Goal: Information Seeking & Learning: Learn about a topic

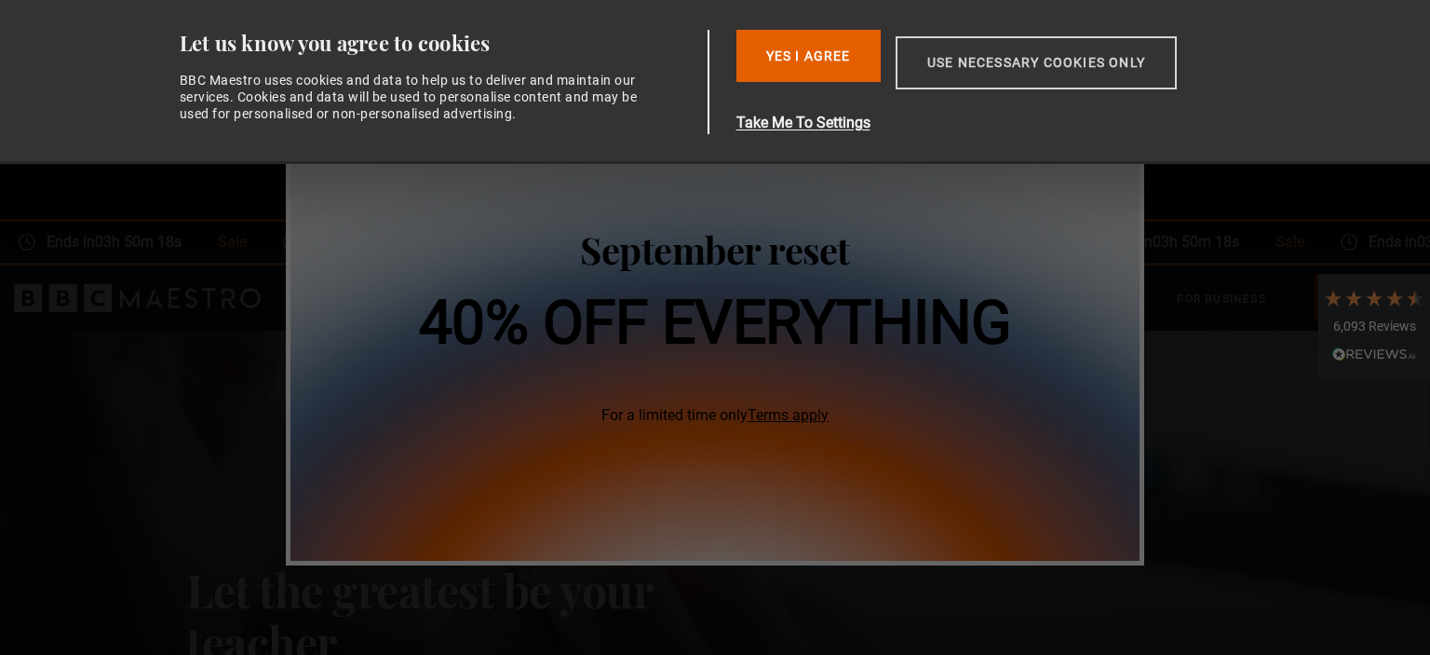
click at [954, 75] on button "Use necessary cookies only" at bounding box center [1036, 62] width 281 height 53
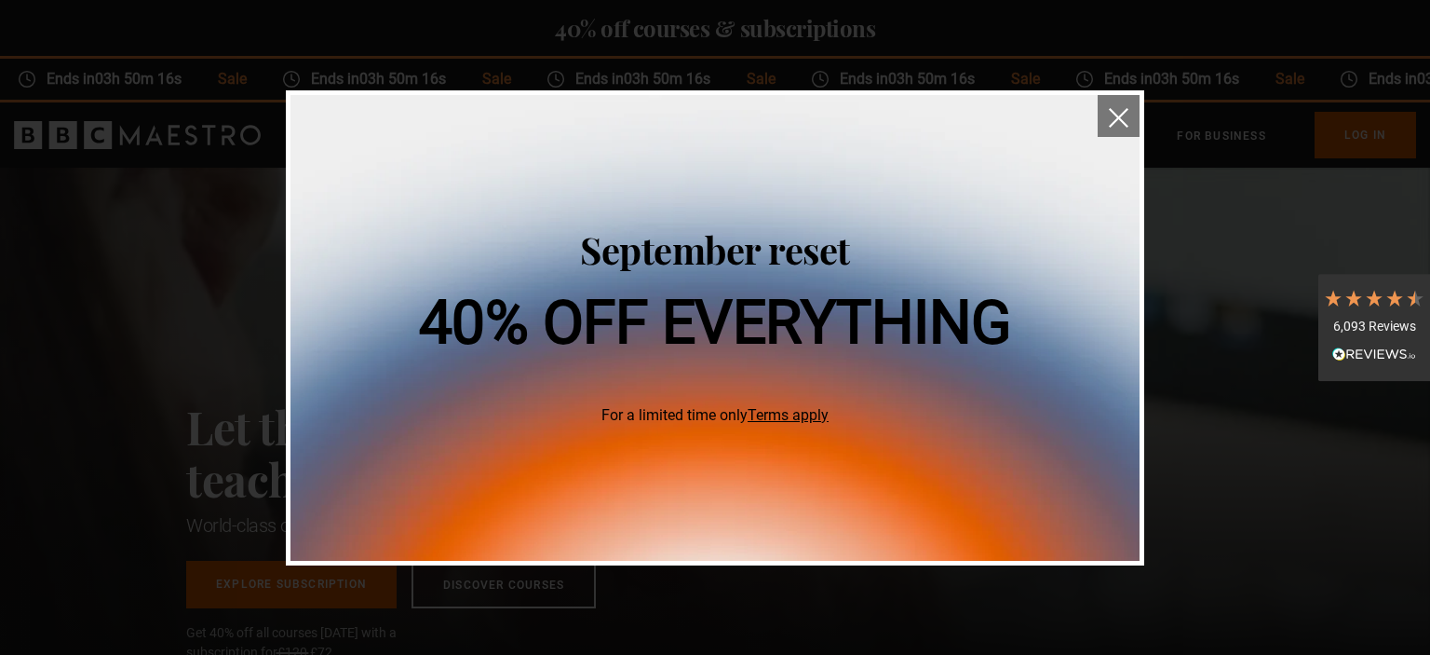
click at [1125, 126] on img "close" at bounding box center [1119, 118] width 20 height 20
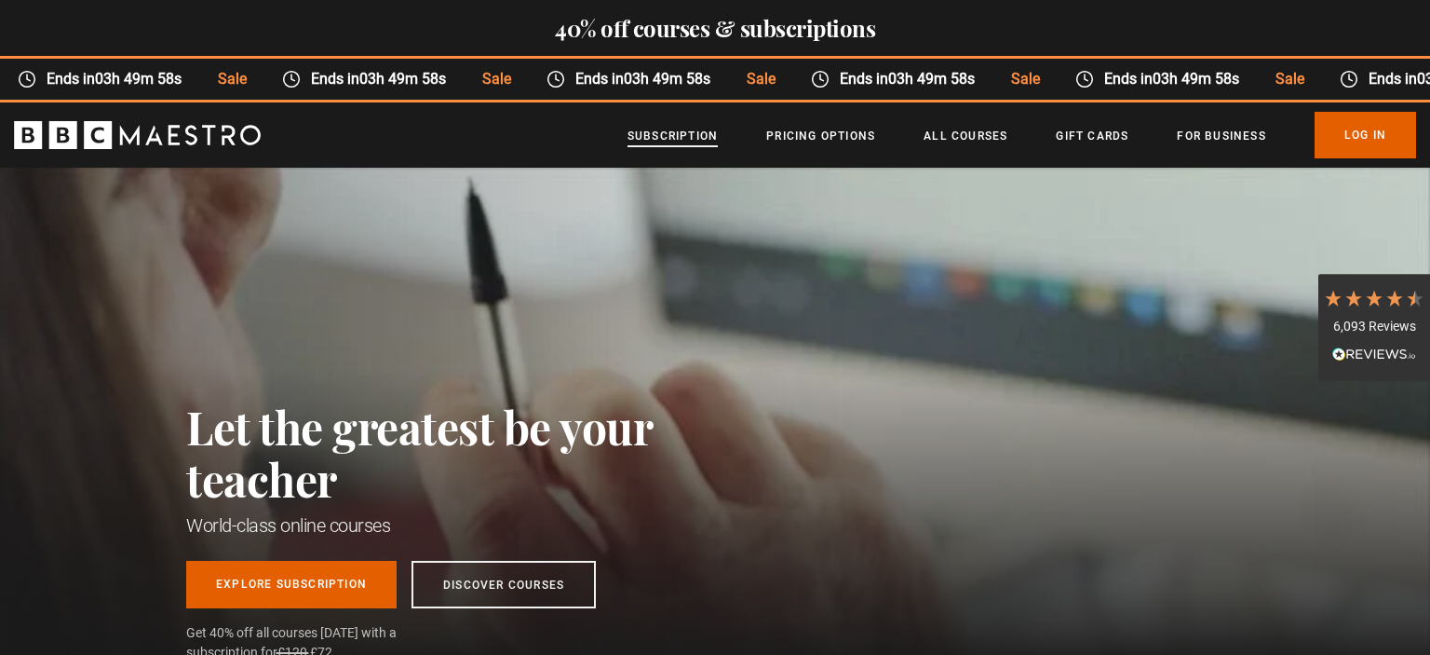
click at [695, 127] on link "Subscription" at bounding box center [673, 136] width 90 height 19
click at [817, 140] on link "Pricing Options" at bounding box center [820, 136] width 109 height 19
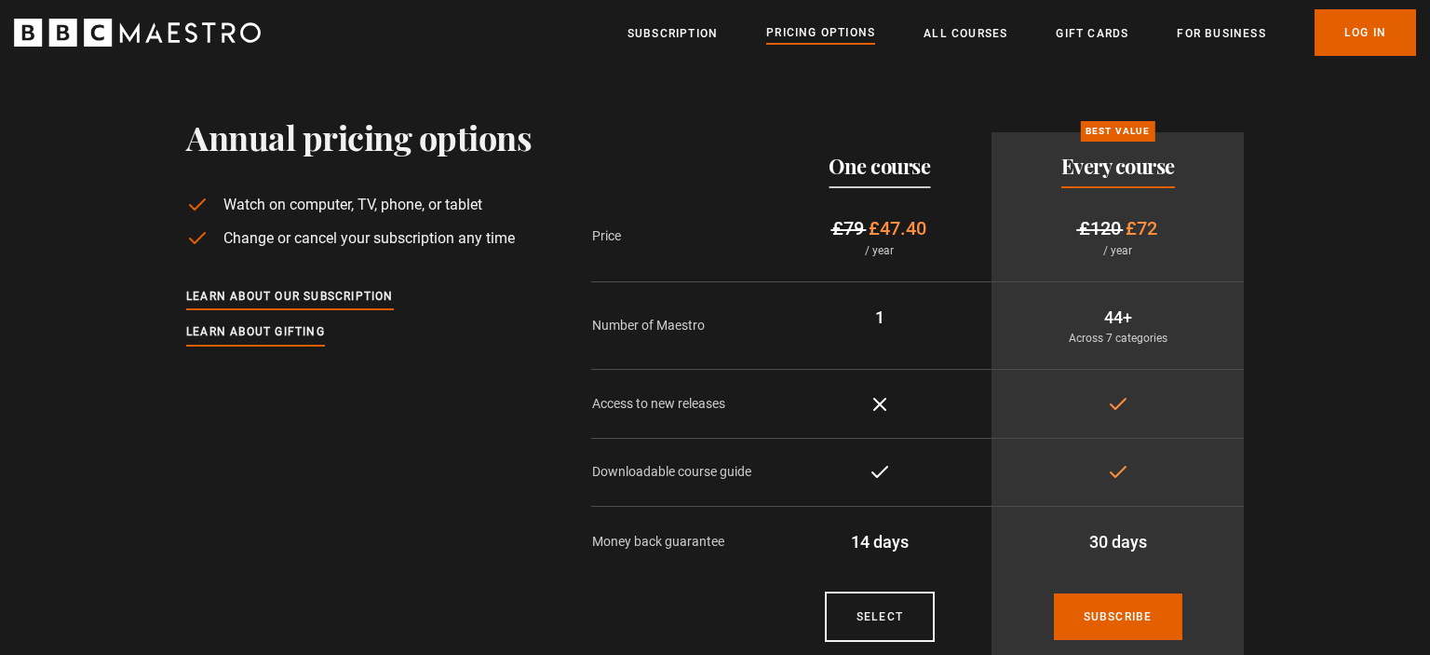
scroll to position [135, 0]
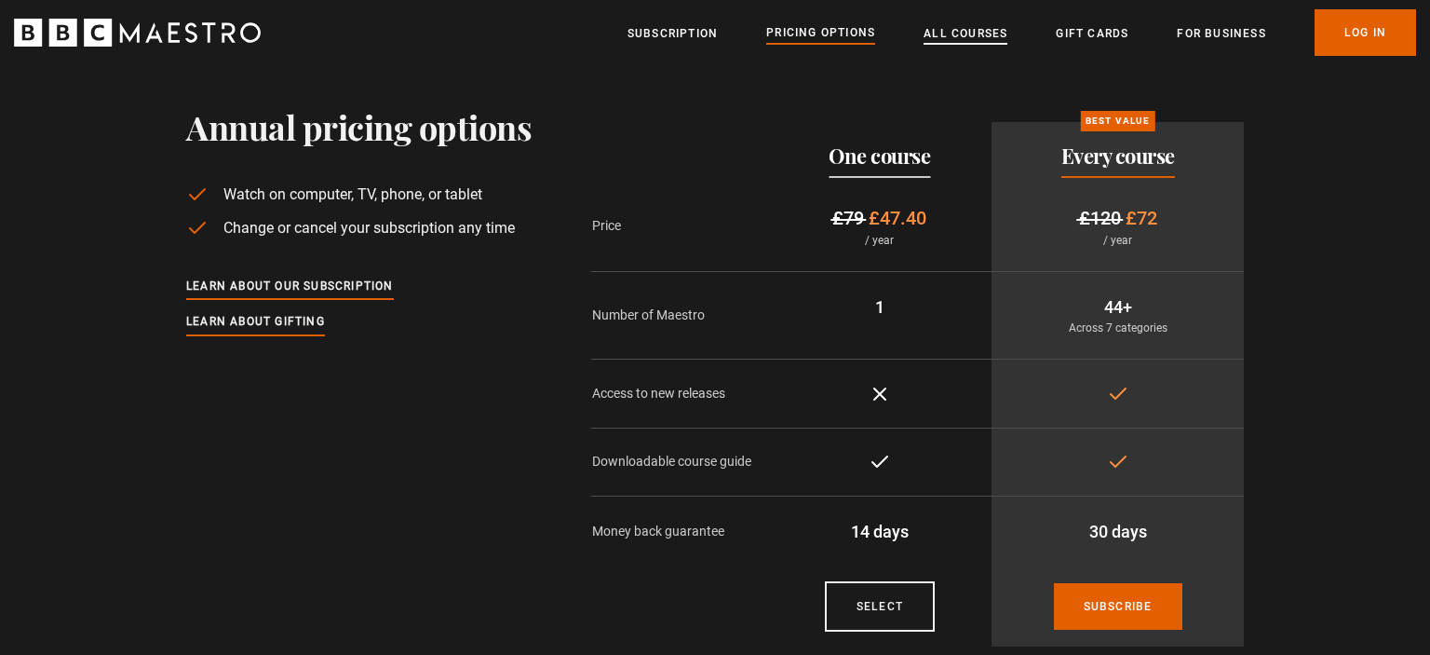
click at [982, 26] on link "All Courses" at bounding box center [966, 33] width 84 height 19
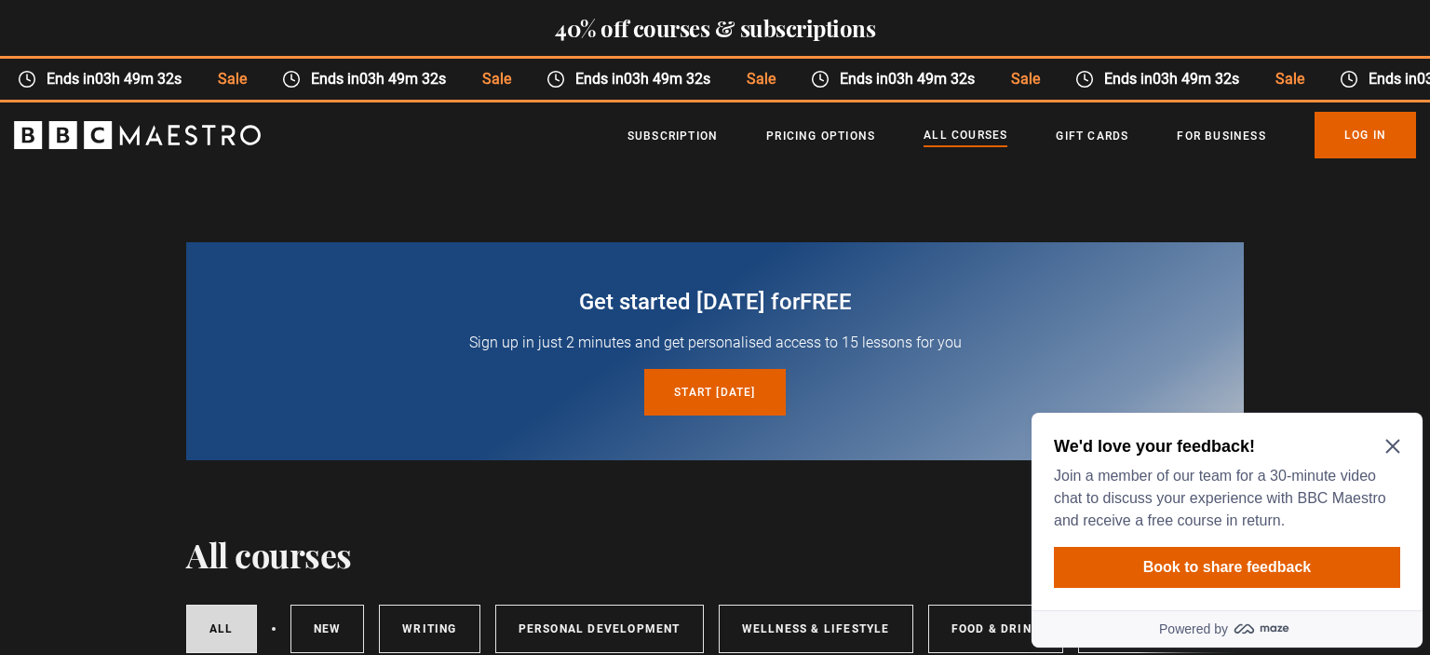
click at [1399, 441] on icon "Close Maze Prompt" at bounding box center [1392, 446] width 15 height 15
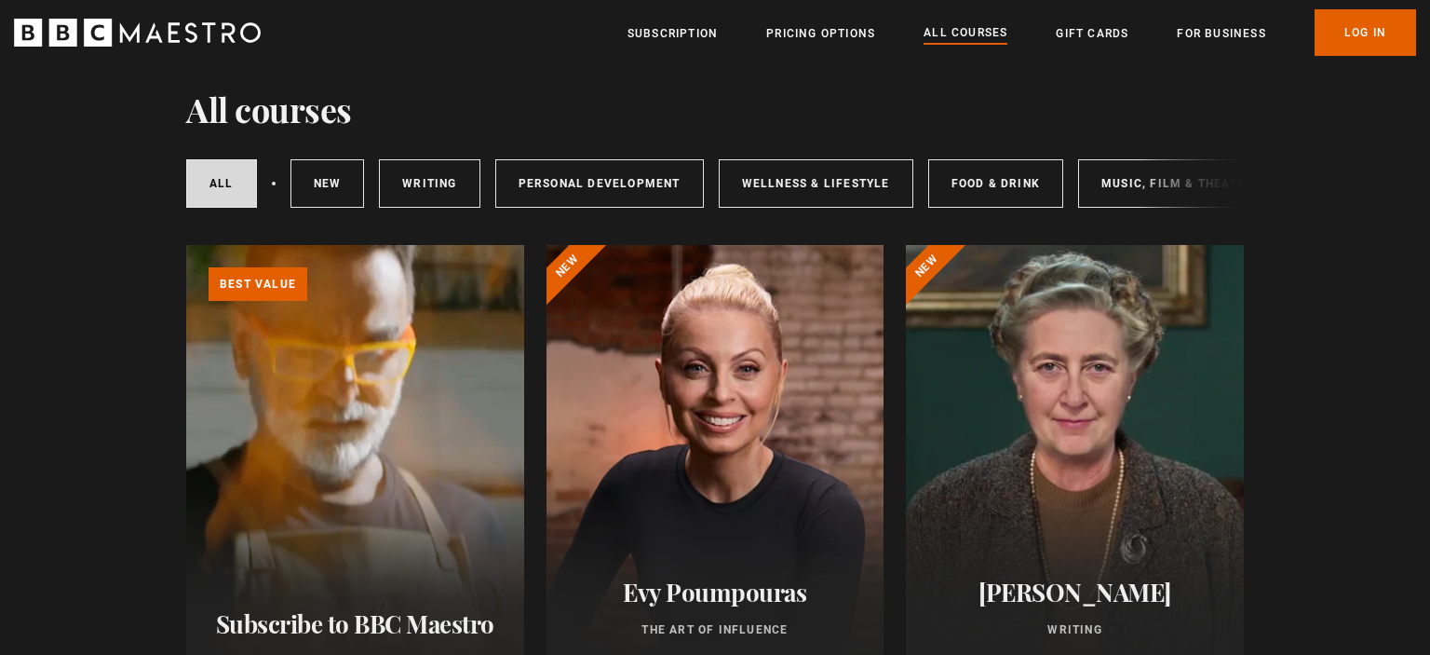
scroll to position [539, 0]
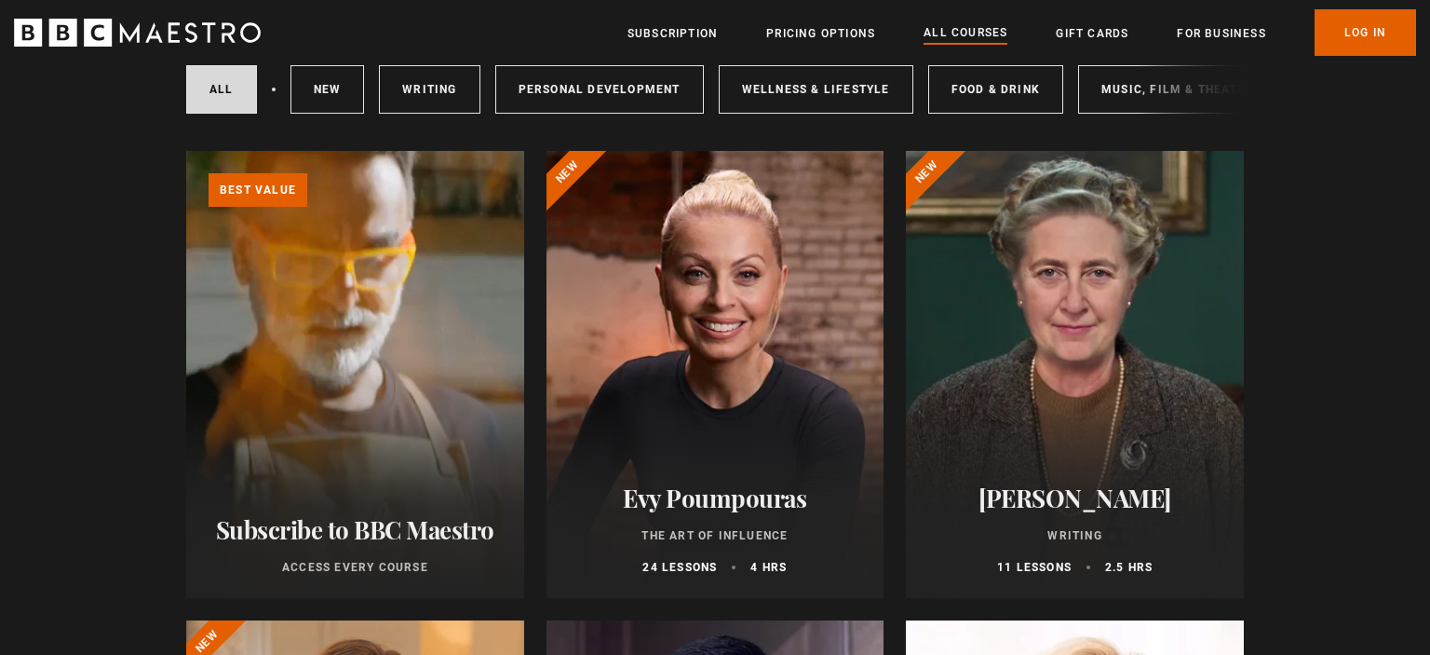
drag, startPoint x: 1421, startPoint y: 33, endPoint x: 1417, endPoint y: 71, distance: 38.4
click at [1194, 239] on div at bounding box center [1075, 374] width 338 height 447
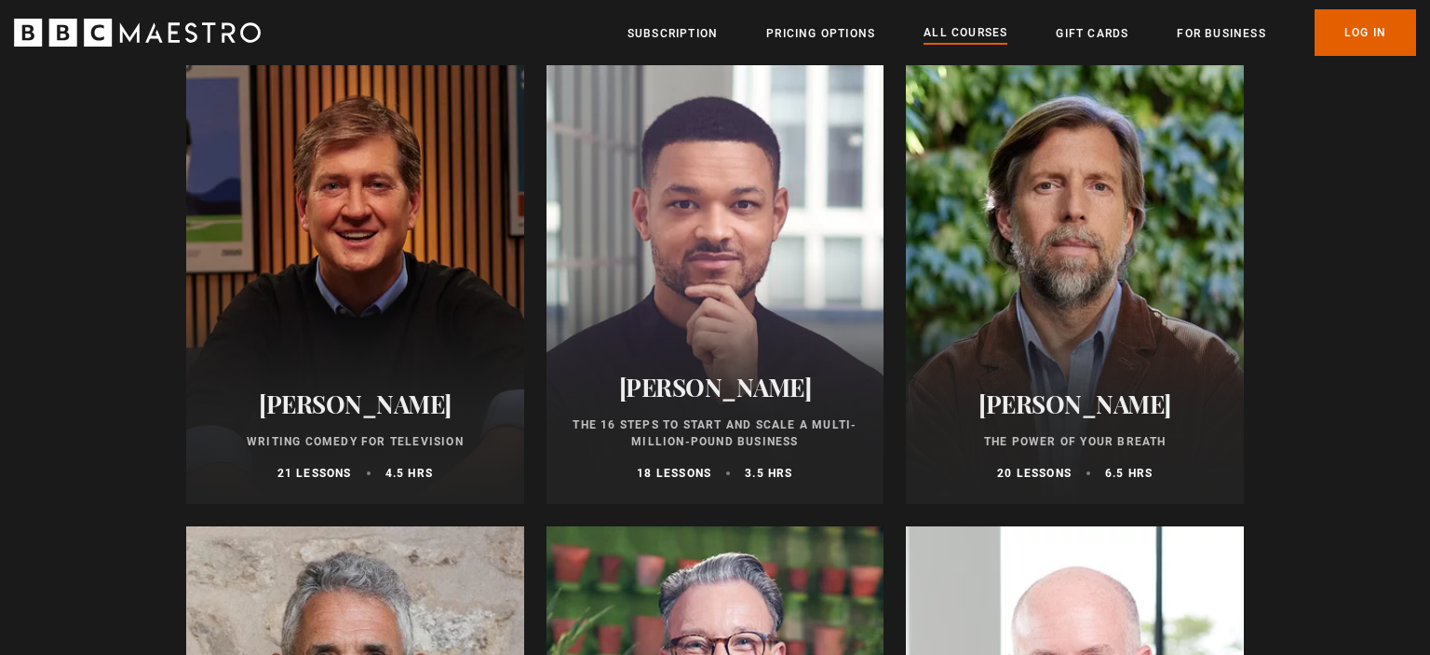
scroll to position [2532, 0]
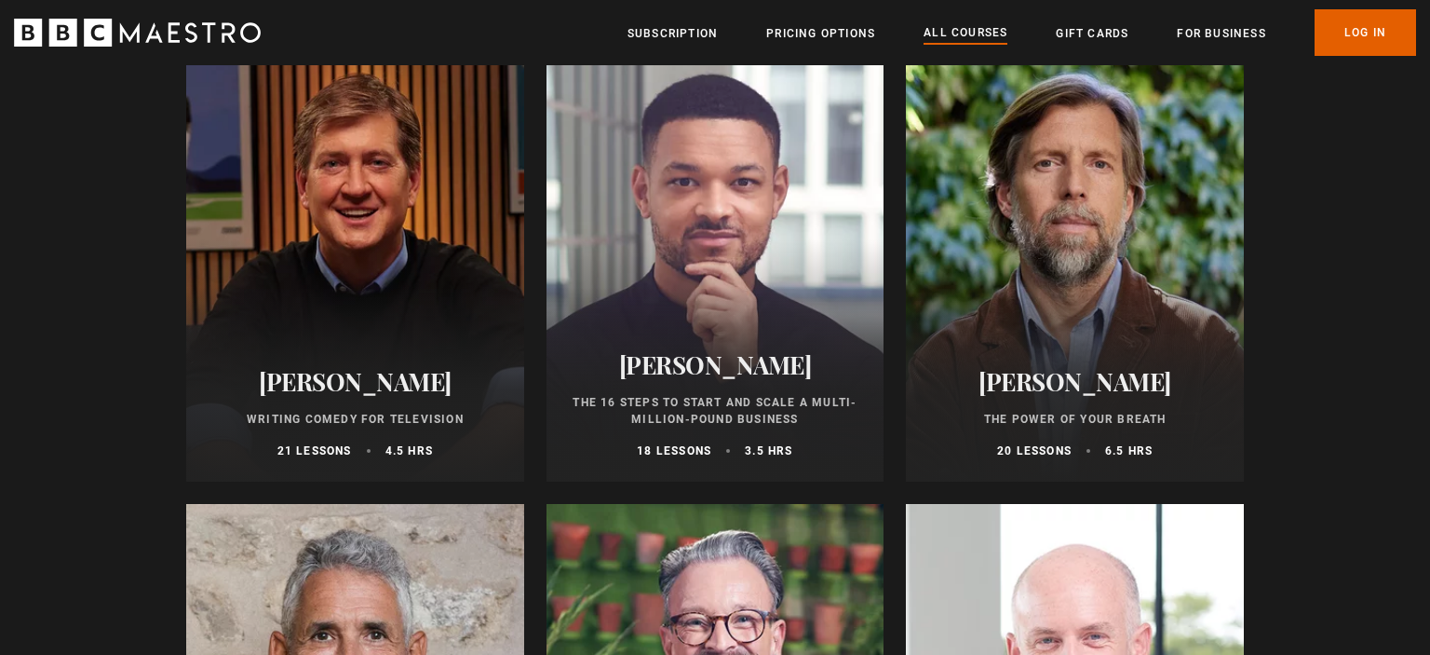
click at [304, 211] on div at bounding box center [355, 257] width 338 height 447
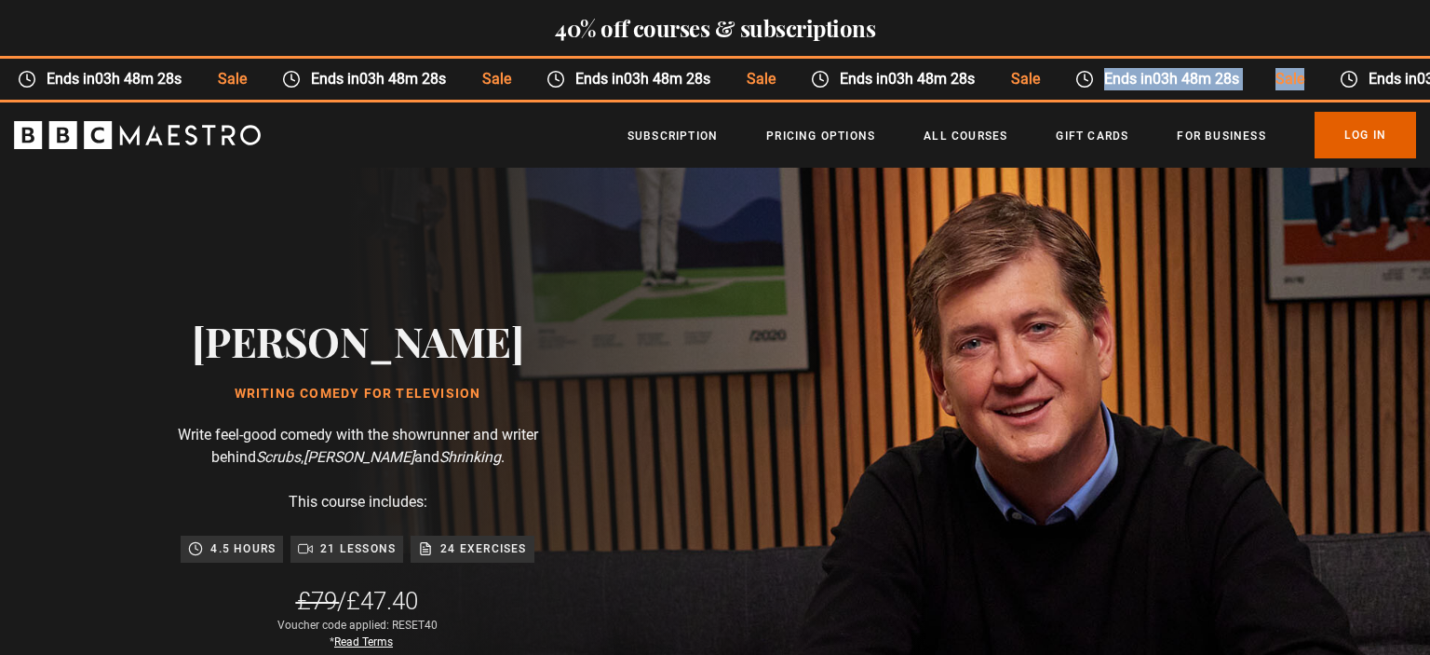
drag, startPoint x: 1417, startPoint y: 44, endPoint x: 1429, endPoint y: 99, distance: 56.3
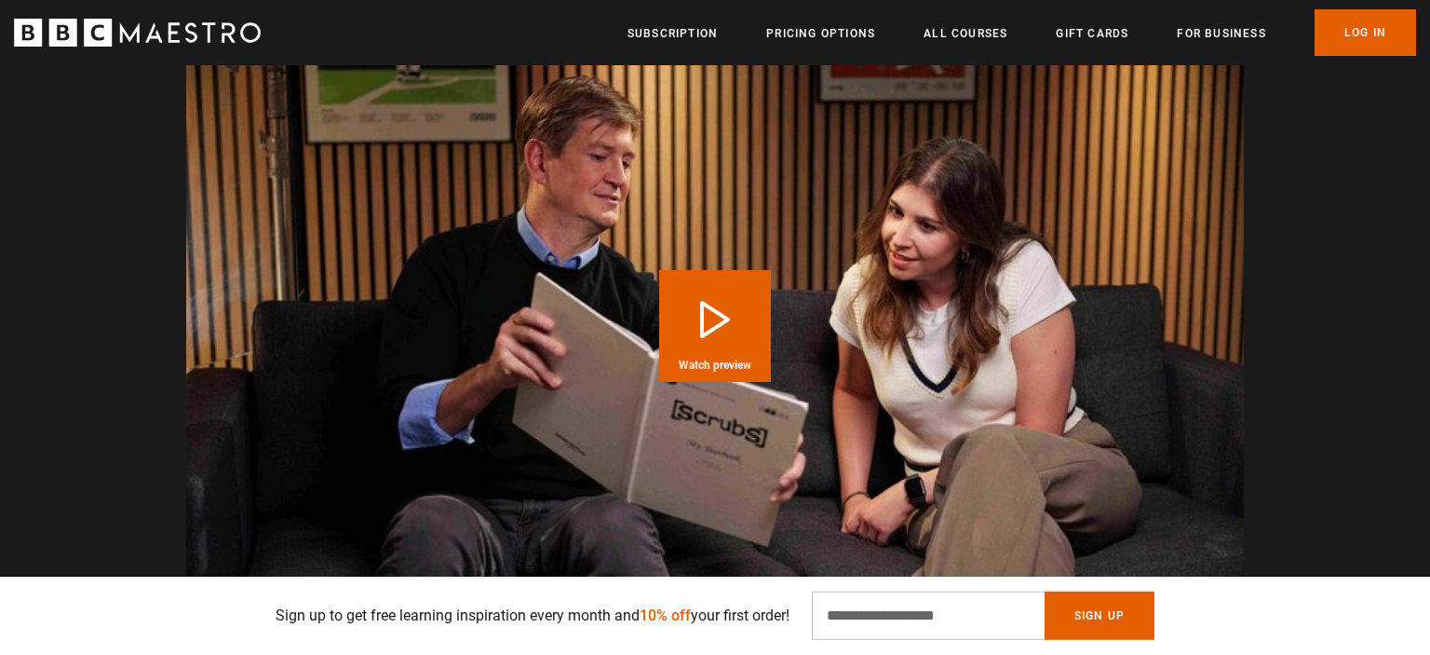
scroll to position [2537, 0]
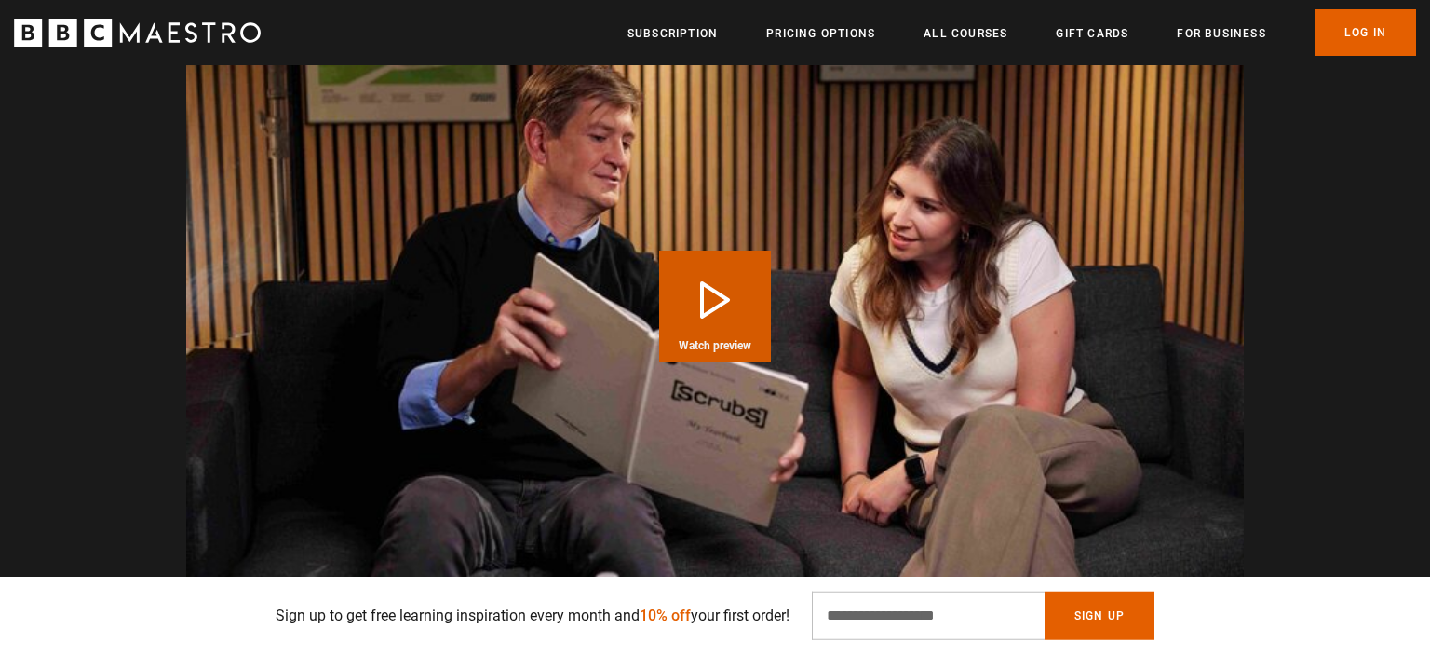
click at [745, 285] on button "Play Course overview for Writing Comedy for Television with Bill Lawrence Watch…" at bounding box center [715, 306] width 112 height 112
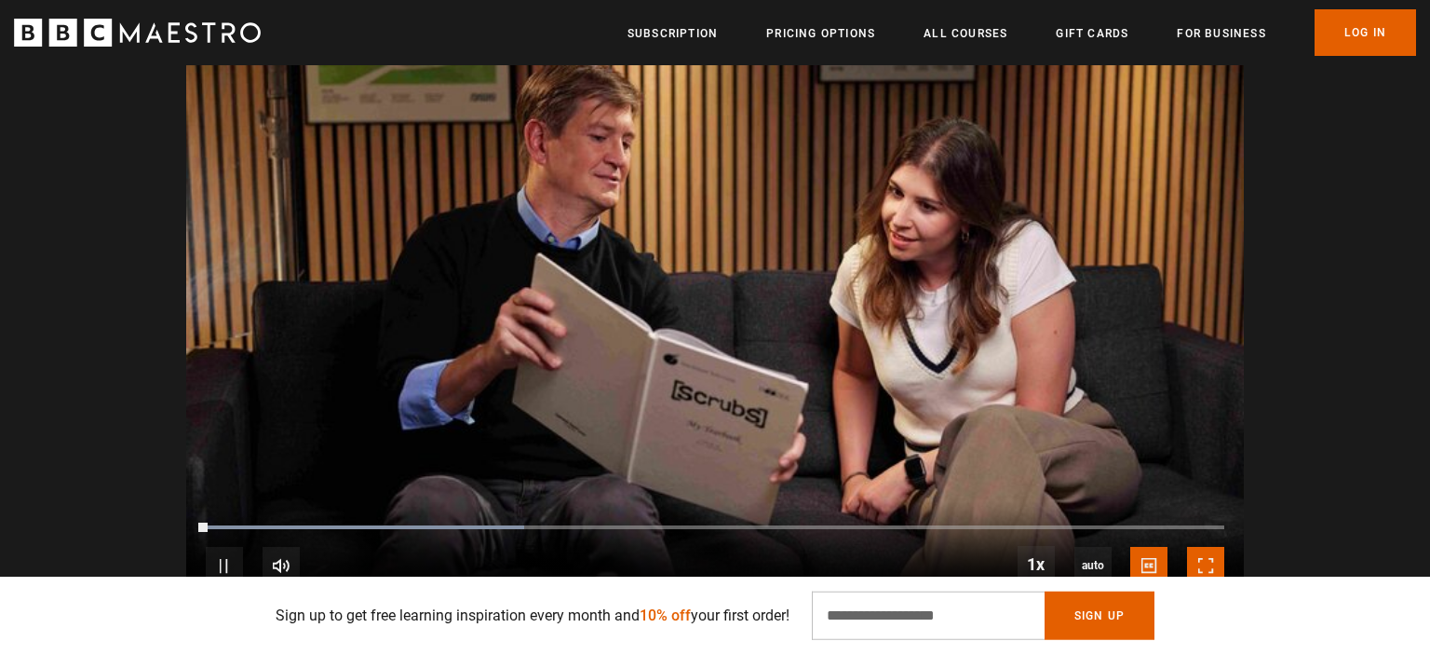
click at [1193, 557] on span "Video Player" at bounding box center [1205, 565] width 37 height 37
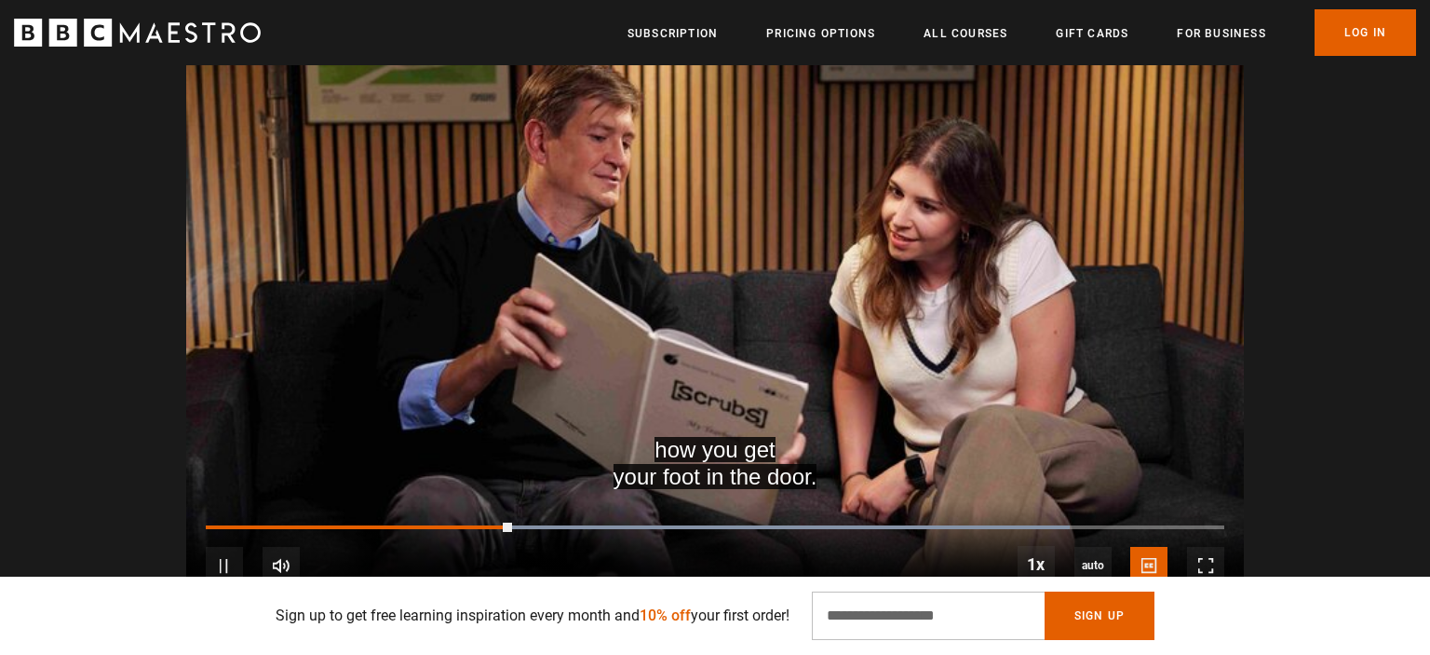
click at [896, 285] on video "Video Player" at bounding box center [715, 306] width 1058 height 595
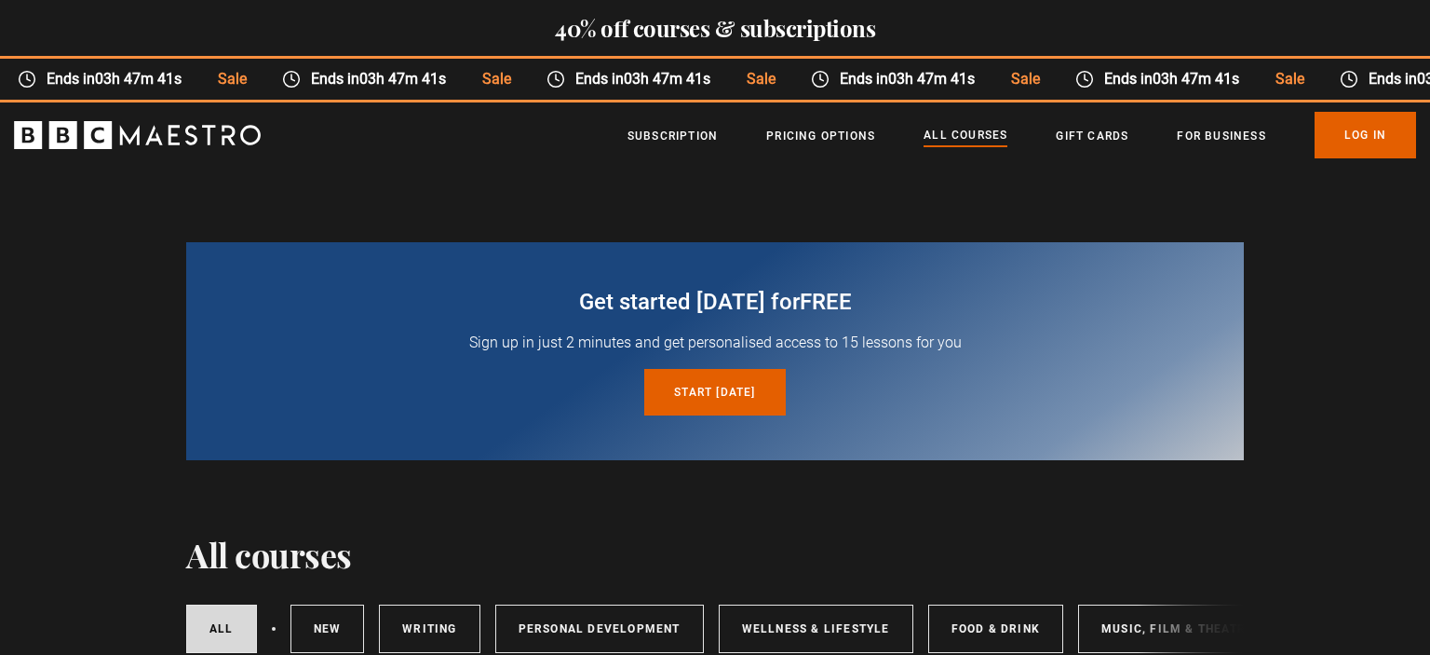
drag, startPoint x: 1425, startPoint y: 24, endPoint x: 1429, endPoint y: 194, distance: 169.5
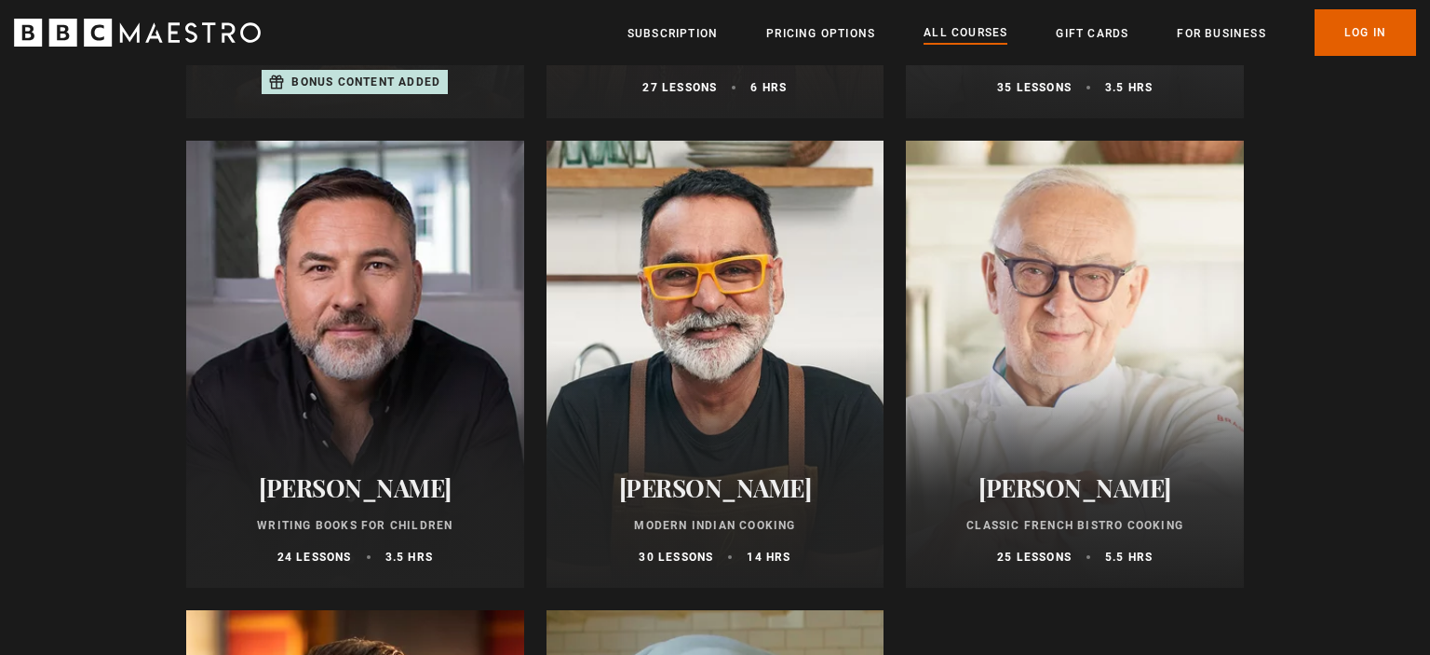
scroll to position [7107, 0]
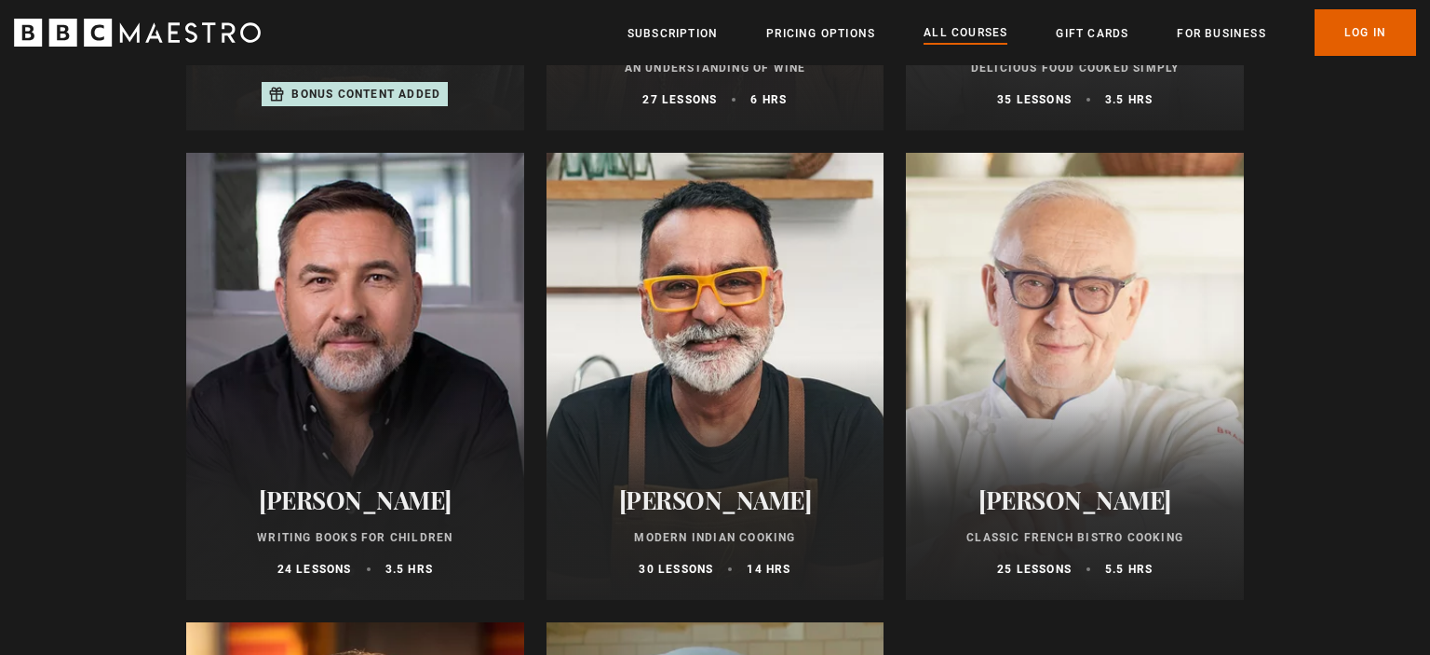
drag, startPoint x: 1412, startPoint y: 491, endPoint x: 1413, endPoint y: 532, distance: 41.0
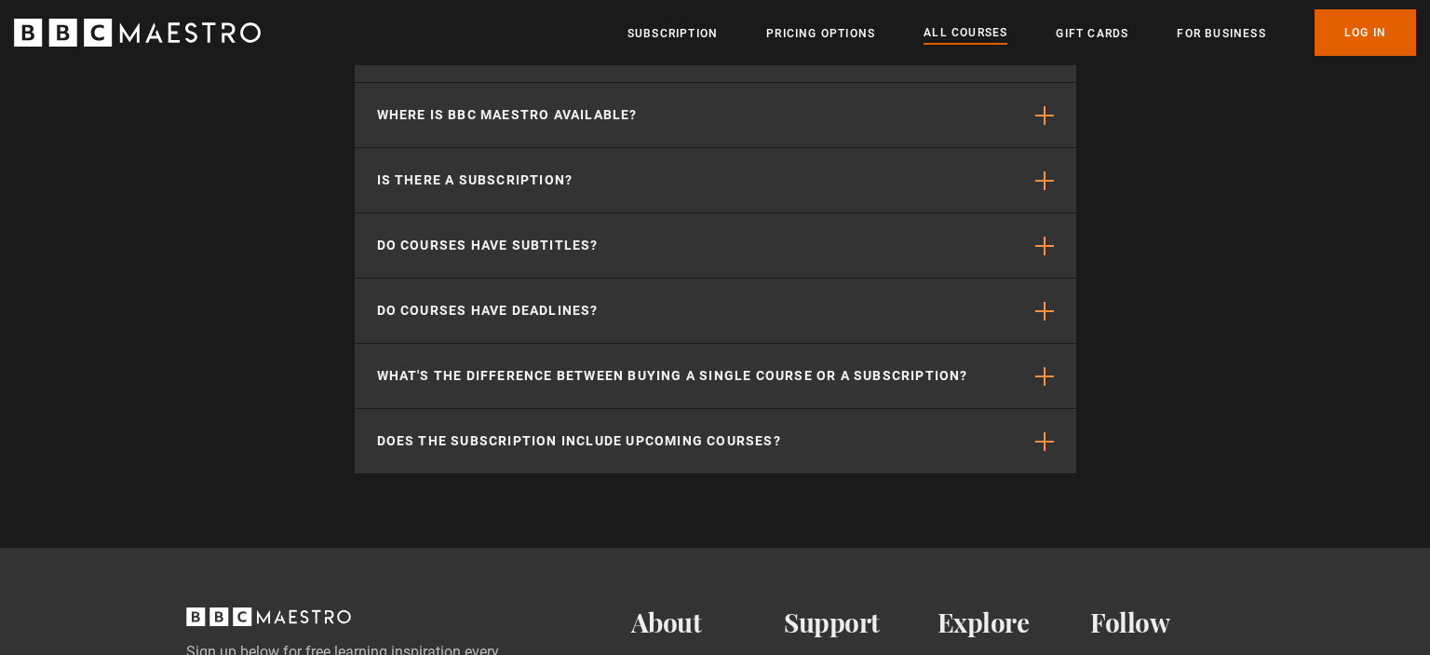
scroll to position [8855, 0]
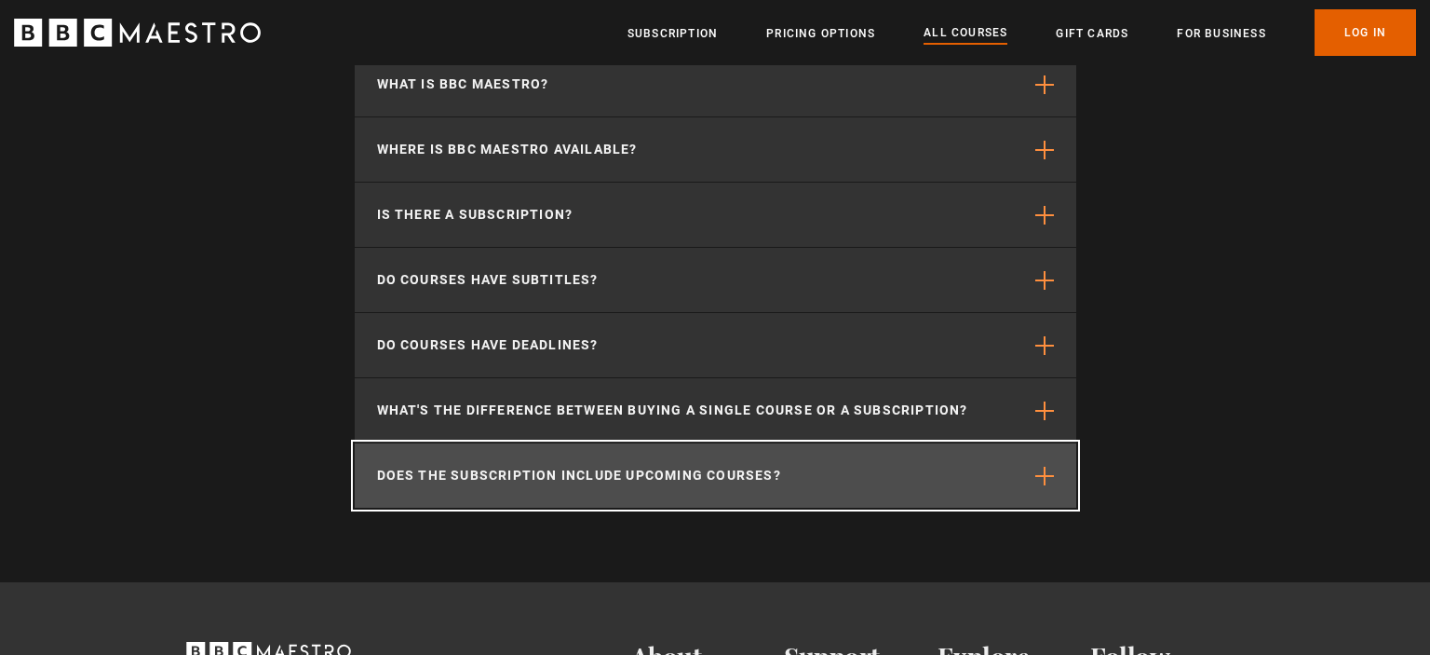
click at [1047, 474] on span "button" at bounding box center [1044, 475] width 19 height 19
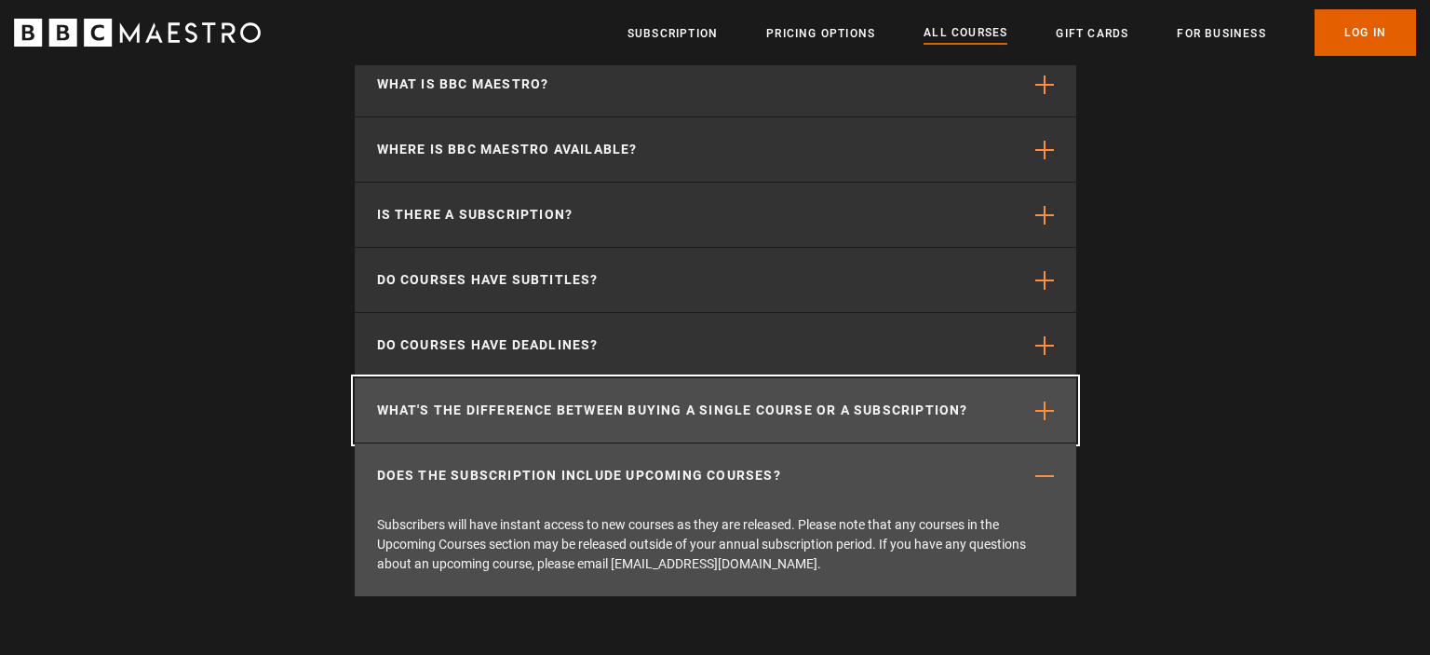
click at [1053, 409] on span "button" at bounding box center [1044, 410] width 19 height 19
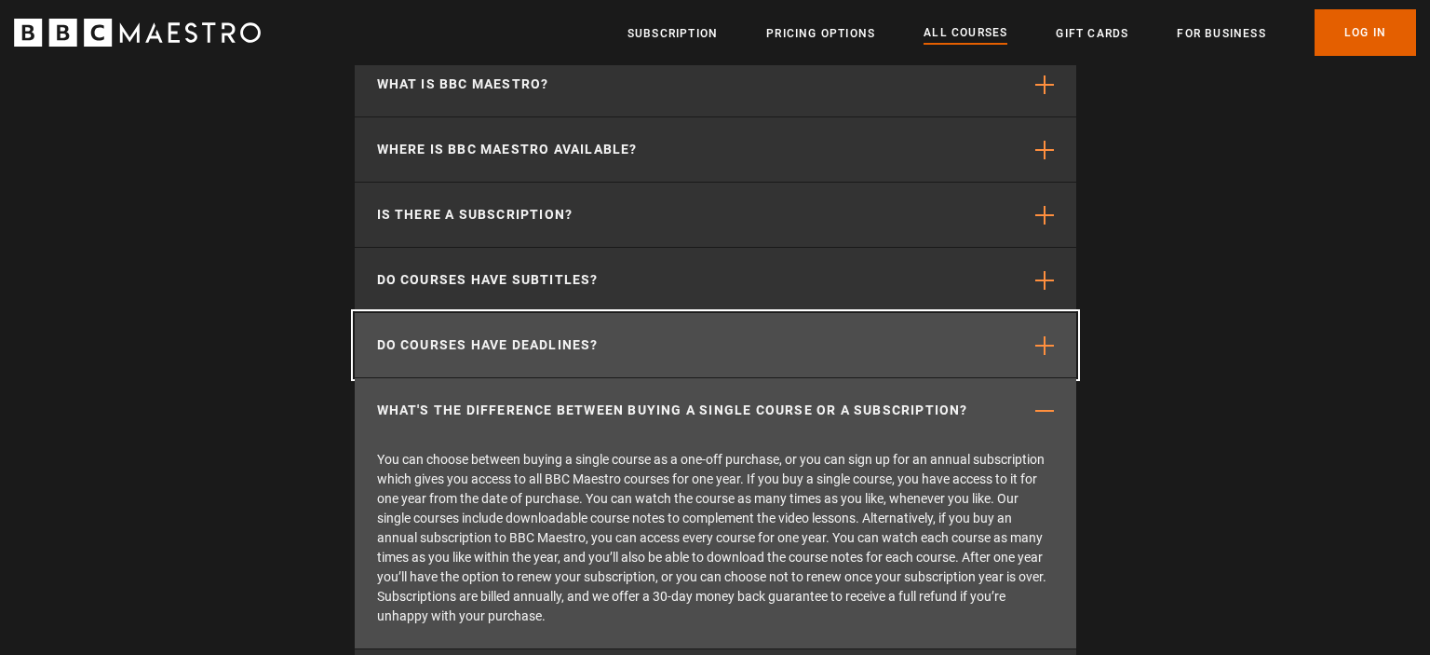
click at [805, 358] on button "Do courses have deadlines?" at bounding box center [716, 345] width 722 height 64
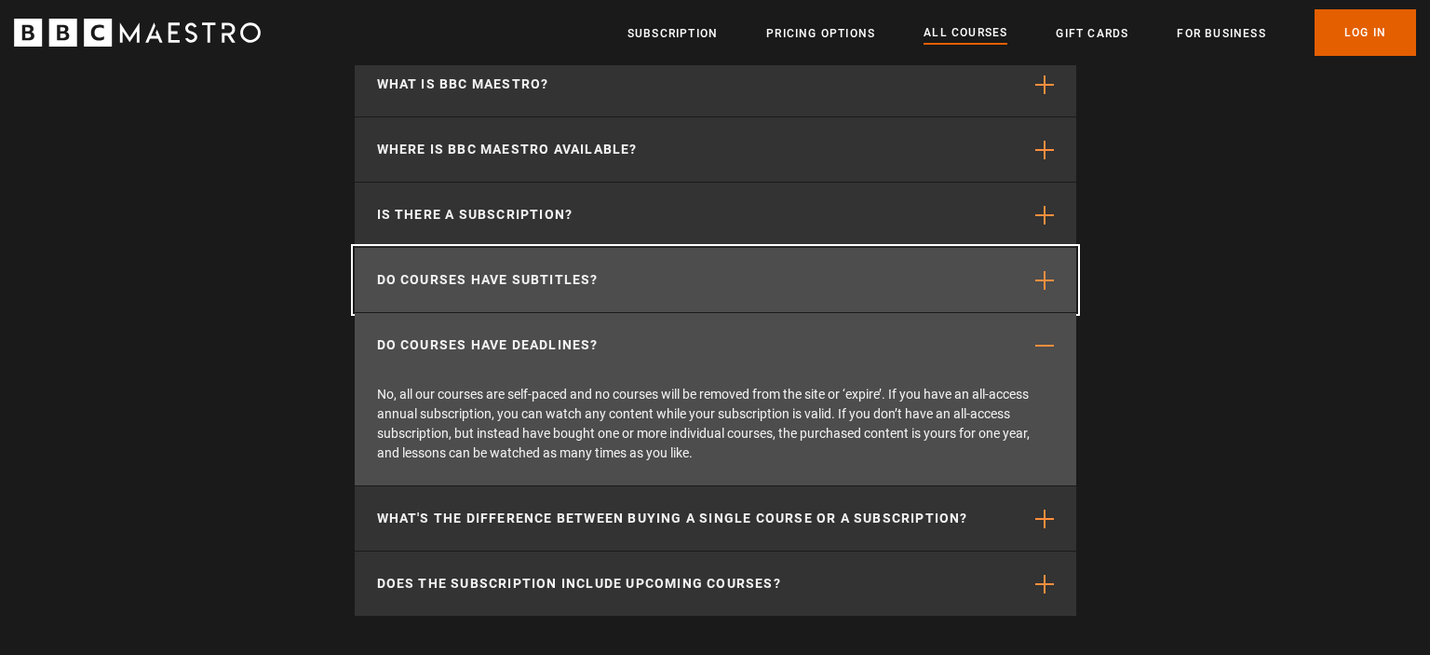
click at [791, 290] on button "Do courses have subtitles?" at bounding box center [716, 280] width 722 height 64
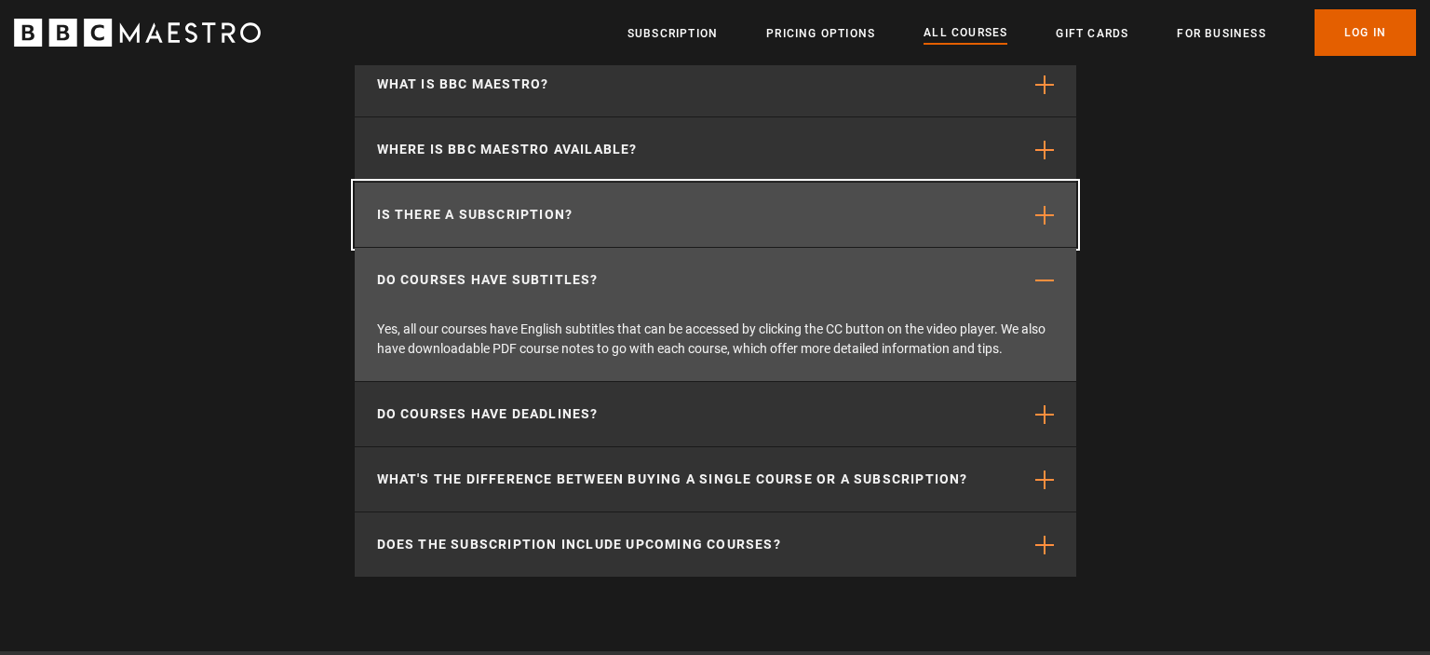
click at [779, 242] on button "Is there a subscription?" at bounding box center [716, 214] width 722 height 64
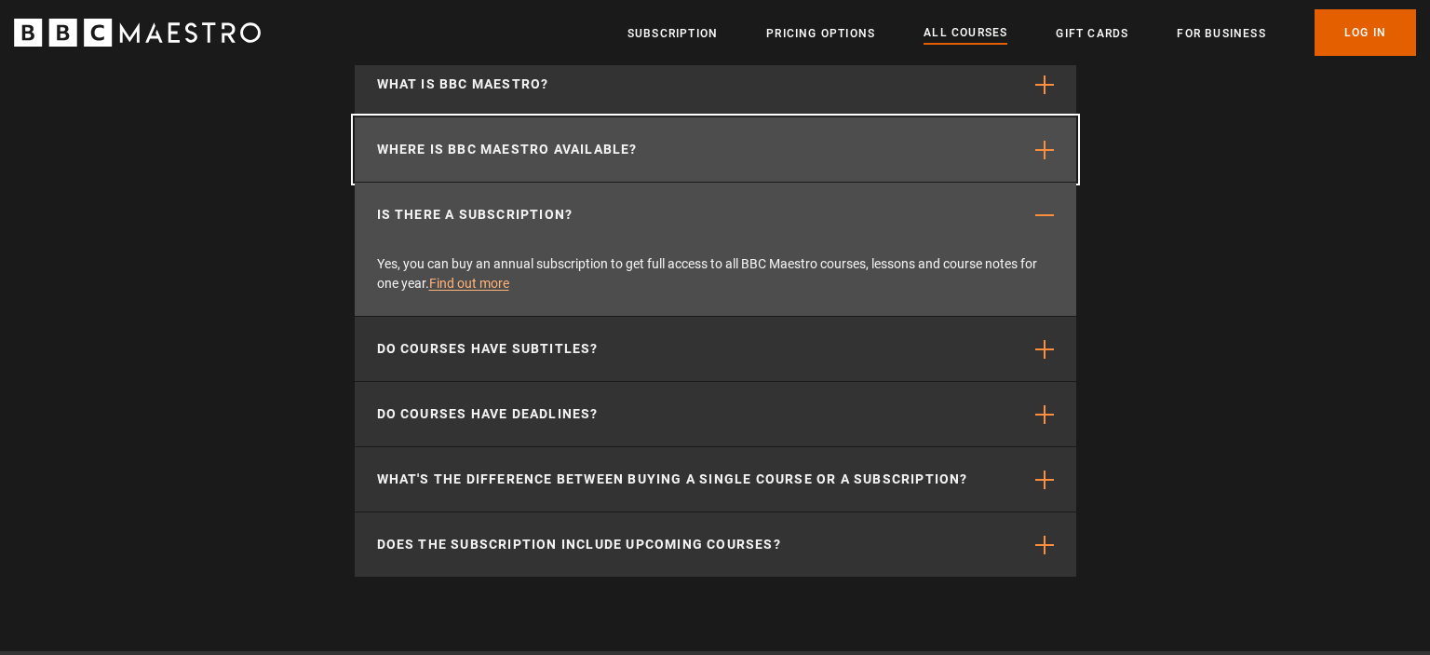
click at [789, 163] on button "Where is BBC Maestro available?" at bounding box center [716, 149] width 722 height 64
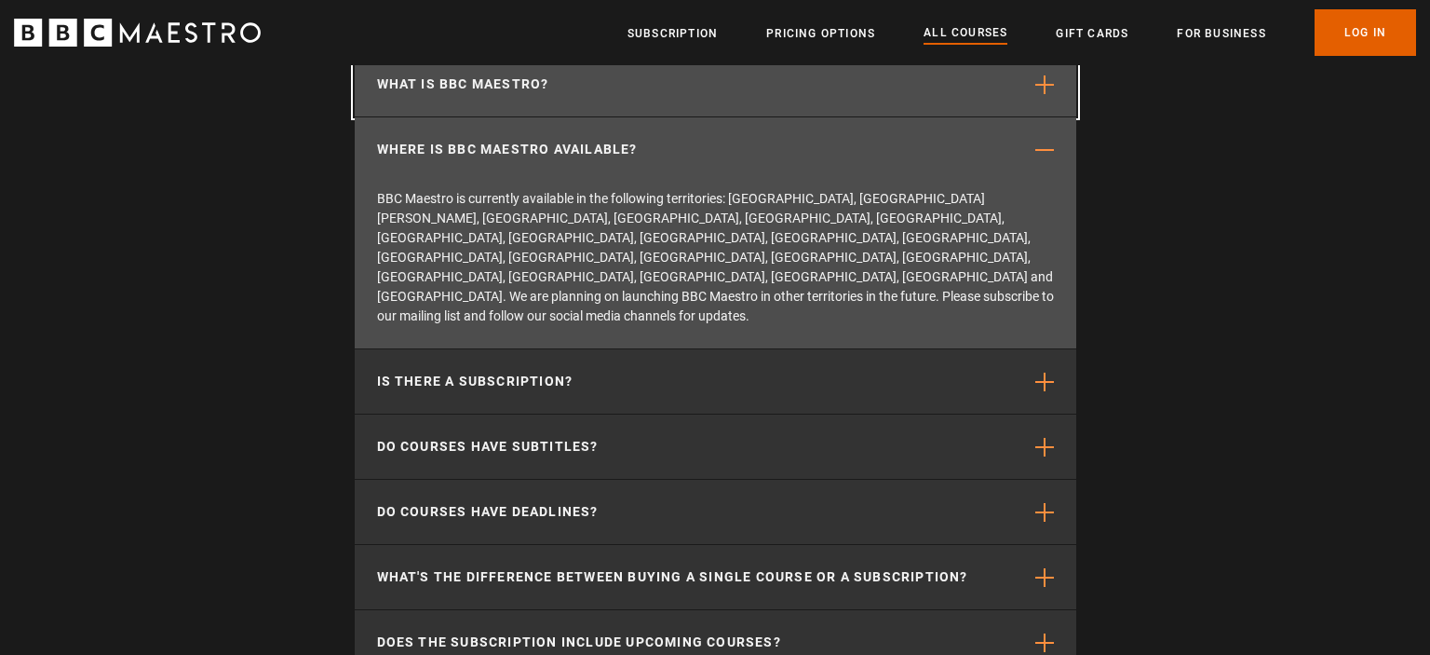
click at [1021, 81] on button "What is BBC Maestro?" at bounding box center [716, 84] width 722 height 64
